Goal: Task Accomplishment & Management: Complete application form

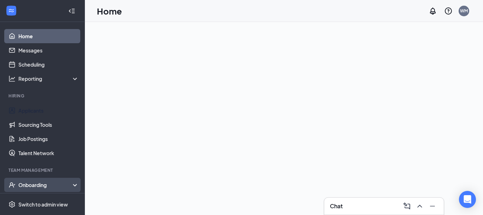
click at [60, 177] on div "Onboarding" at bounding box center [42, 184] width 85 height 14
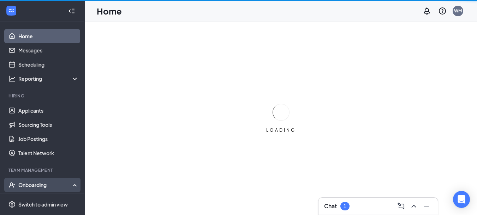
scroll to position [71, 0]
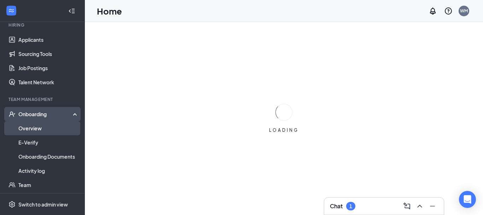
click at [64, 127] on link "Overview" at bounding box center [48, 128] width 60 height 14
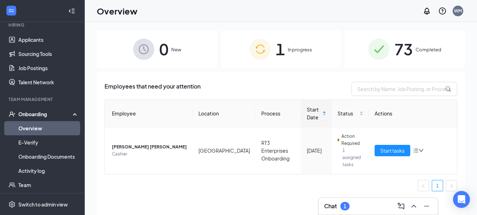
click at [290, 51] on span "In progress" at bounding box center [300, 49] width 24 height 7
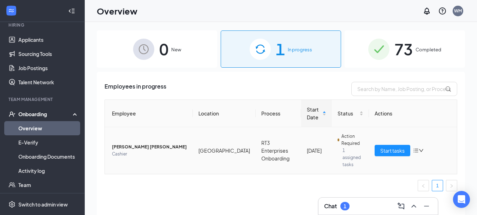
click at [180, 151] on span "Cashier" at bounding box center [149, 153] width 75 height 7
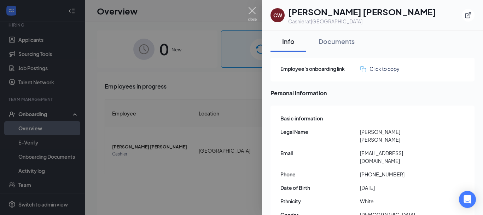
click at [253, 10] on img at bounding box center [252, 14] width 9 height 14
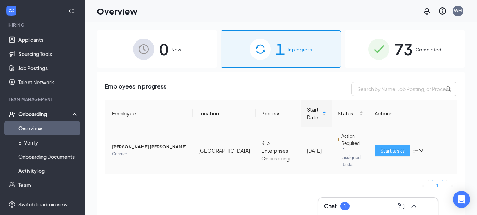
click at [385, 148] on span "Start tasks" at bounding box center [393, 150] width 24 height 8
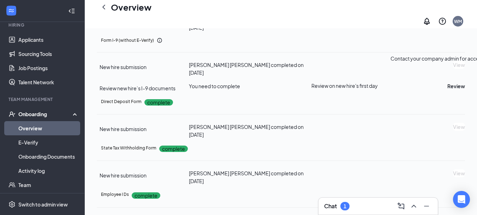
scroll to position [177, 0]
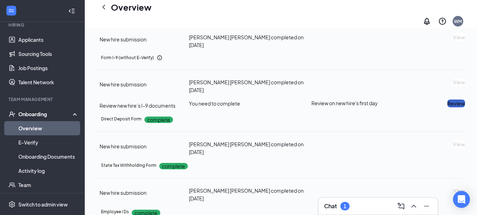
click at [448, 107] on button "Review" at bounding box center [457, 103] width 18 height 8
type input "[DATE]"
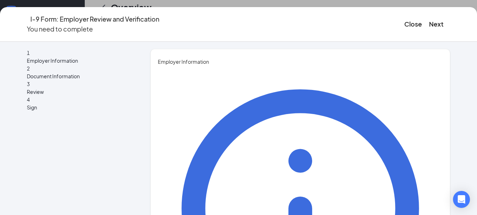
type input "Crystal"
type input "Long"
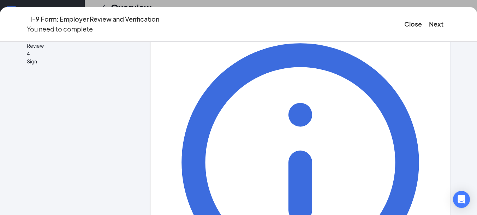
scroll to position [247, 0]
type input "GM"
click at [429, 19] on button "Next" at bounding box center [436, 24] width 14 height 10
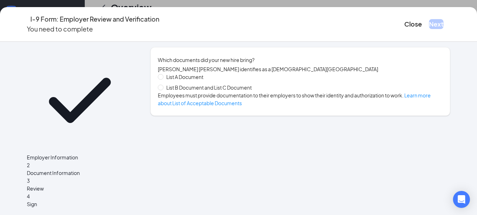
scroll to position [0, 0]
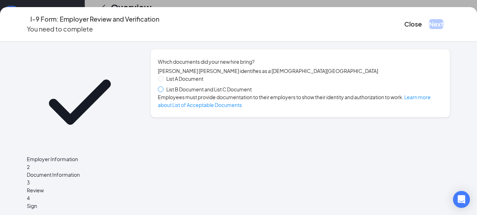
click at [162, 92] on span at bounding box center [161, 89] width 6 height 6
click at [162, 91] on input "List B Document and List C Document" at bounding box center [160, 88] width 5 height 5
radio input "true"
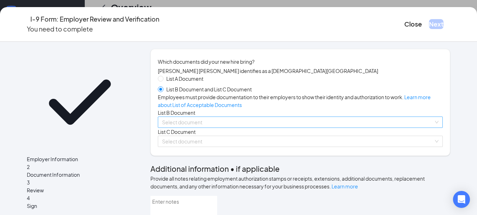
click at [205, 127] on input "search" at bounding box center [298, 122] width 272 height 11
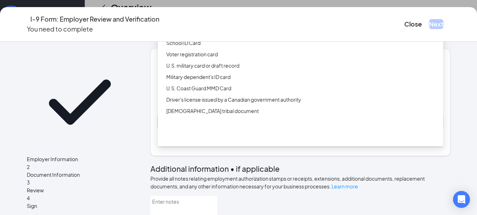
click at [217, 26] on div "Driver’s License issued by U.S State or outlying US possession" at bounding box center [301, 19] width 286 height 11
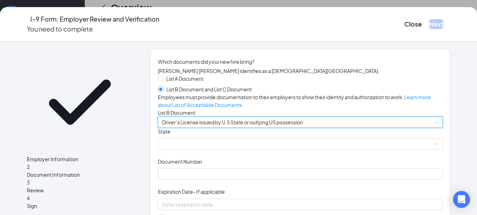
scroll to position [71, 0]
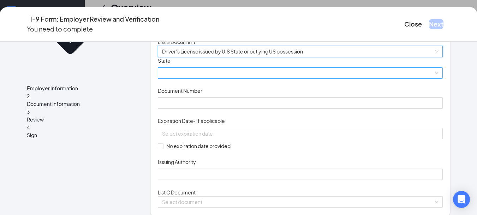
click at [199, 78] on span at bounding box center [300, 72] width 277 height 11
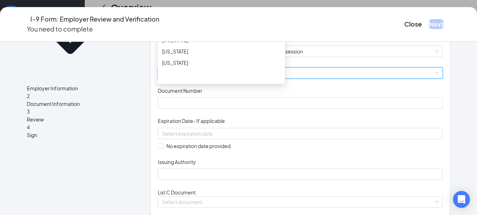
scroll to position [212, 0]
click at [198, 35] on div "[US_STATE]" at bounding box center [221, 31] width 119 height 8
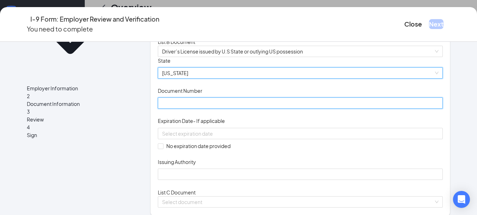
click at [205, 108] on input "Document Number" at bounding box center [301, 102] width 286 height 11
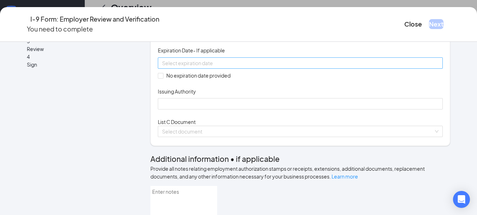
scroll to position [141, 0]
type input "9370944993"
click at [264, 66] on input at bounding box center [300, 63] width 276 height 8
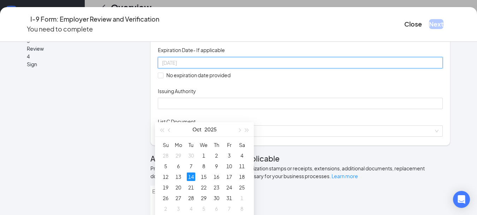
click at [192, 174] on div "14" at bounding box center [191, 176] width 8 height 8
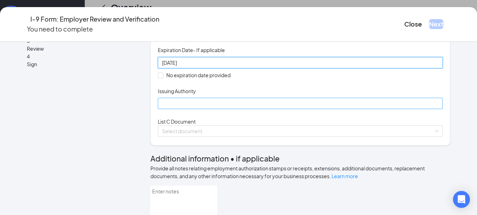
type input "[DATE]"
click at [175, 109] on input "Issuing Authority" at bounding box center [301, 103] width 286 height 11
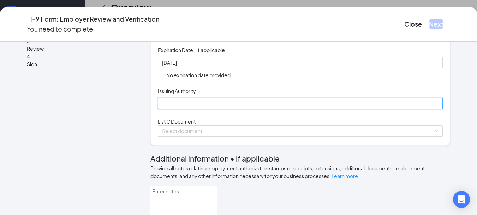
type input "Indianabmv"
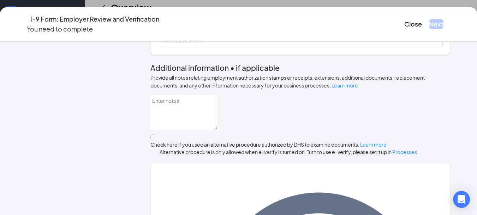
scroll to position [247, 0]
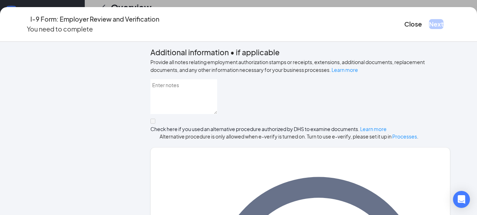
click at [199, 30] on input "search" at bounding box center [298, 24] width 272 height 11
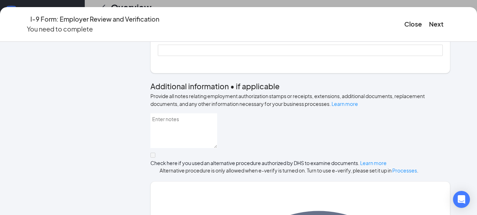
scroll to position [318, 0]
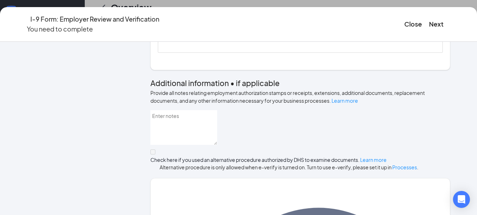
type input "622493820"
click at [159, 21] on input "No expiration date provided" at bounding box center [160, 18] width 5 height 5
checkbox input "true"
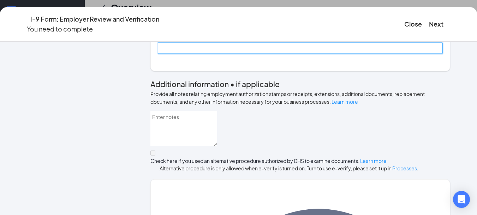
click at [178, 54] on input "Issuing Authority" at bounding box center [301, 47] width 286 height 11
type input "Social Security Administration"
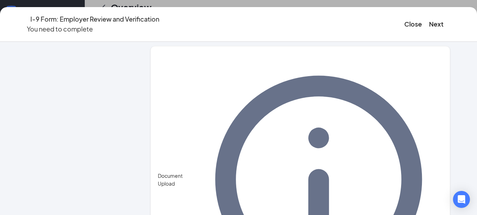
scroll to position [454, 0]
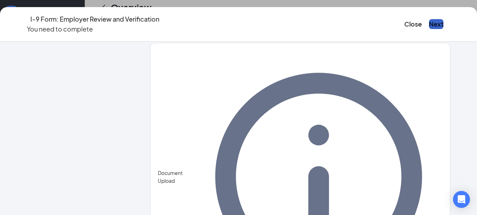
click at [429, 24] on button "Next" at bounding box center [436, 24] width 14 height 10
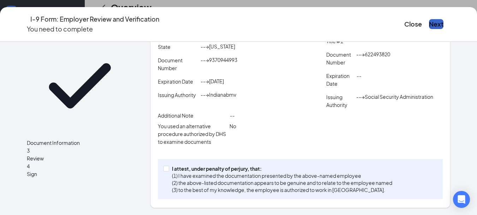
scroll to position [310, 0]
click at [165, 168] on input "I attest, under penalty of [PERSON_NAME], that: (1) I have examined the documen…" at bounding box center [166, 167] width 5 height 5
checkbox input "true"
click at [429, 20] on button "Next" at bounding box center [436, 24] width 14 height 10
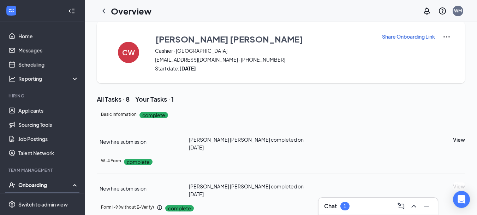
scroll to position [0, 0]
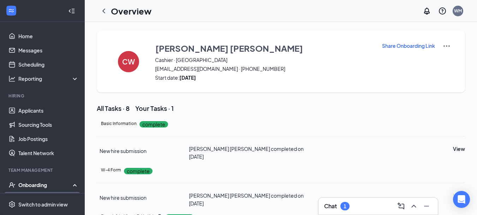
click at [450, 47] on img at bounding box center [447, 46] width 8 height 8
click at [448, 58] on span "View details" at bounding box center [447, 59] width 28 height 8
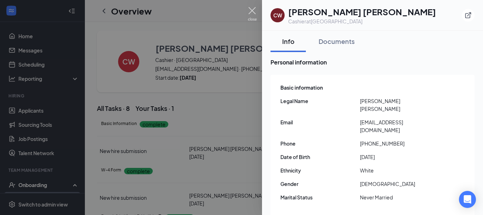
click at [250, 8] on img at bounding box center [252, 14] width 9 height 14
